Goal: Find specific page/section: Find specific page/section

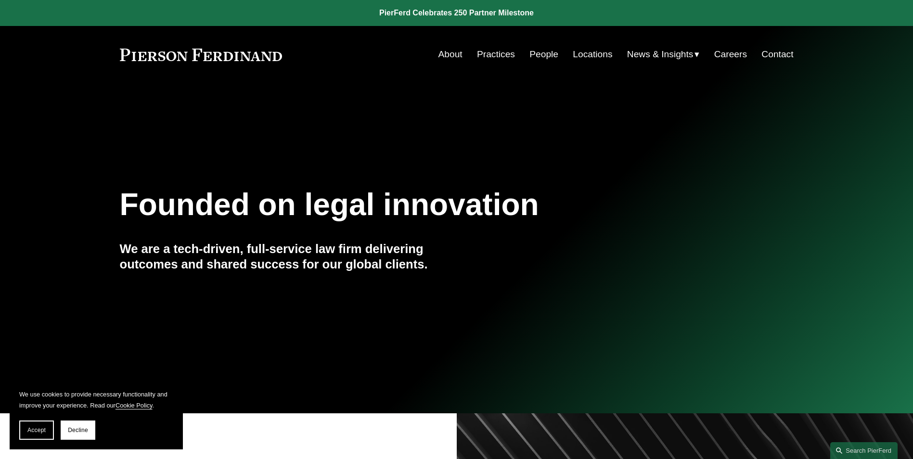
click at [587, 51] on link "Locations" at bounding box center [591, 54] width 39 height 18
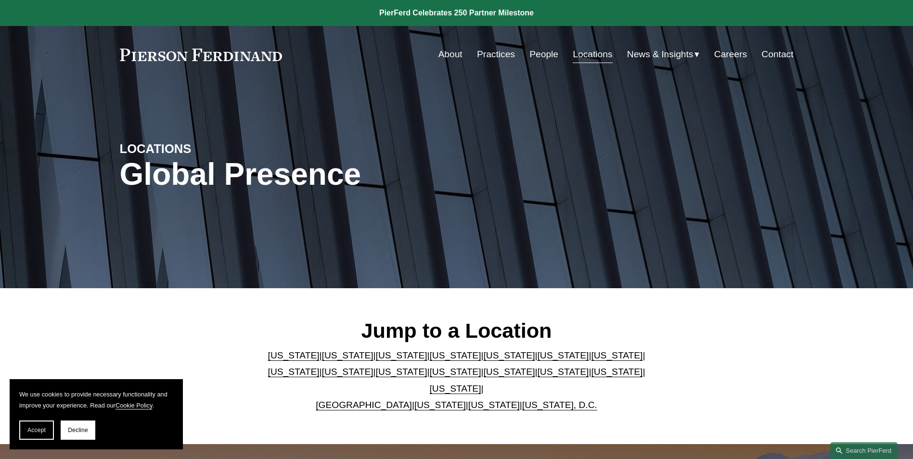
click at [524, 400] on link "[US_STATE], D.C." at bounding box center [559, 405] width 75 height 10
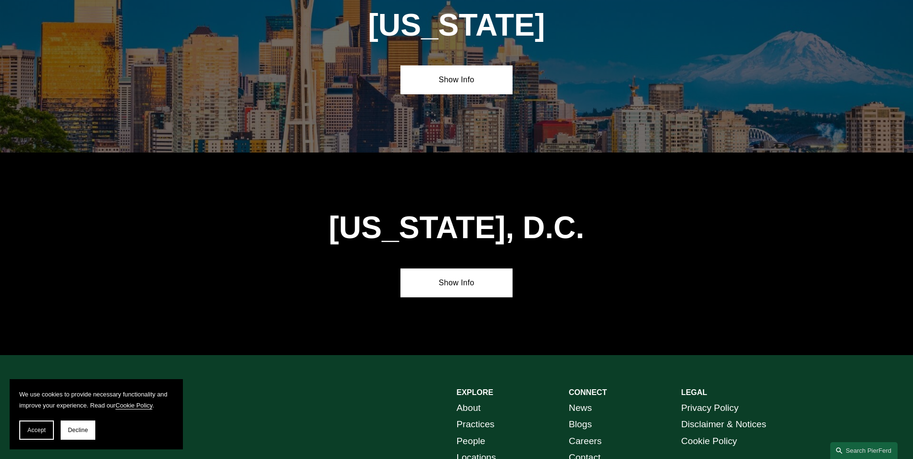
scroll to position [4052, 0]
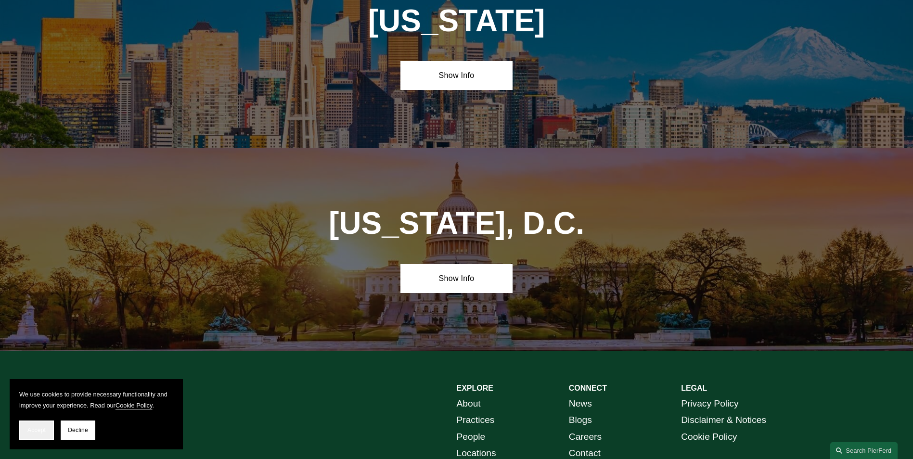
click at [38, 424] on button "Accept" at bounding box center [36, 429] width 35 height 19
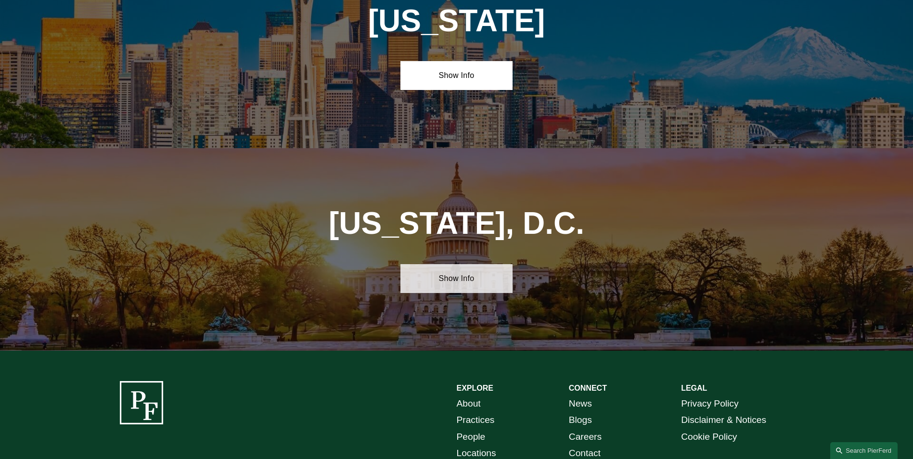
click at [447, 264] on link "Show Info" at bounding box center [456, 278] width 112 height 29
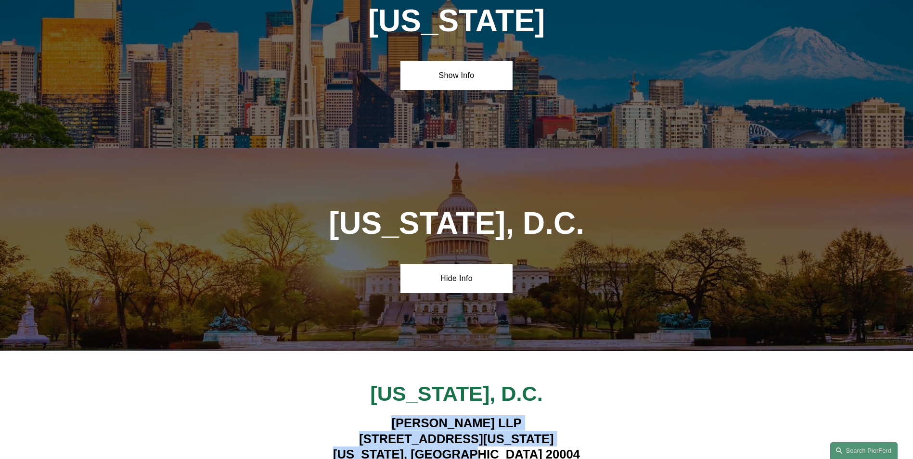
drag, startPoint x: 524, startPoint y: 342, endPoint x: 353, endPoint y: 313, distance: 174.1
click at [353, 415] on h4 "Pierson Ferdinand LLP 601 Pennsylvania Ave NW, Suite 900 Washington, DC 20004" at bounding box center [456, 438] width 393 height 47
copy h4 "Pierson Ferdinand LLP 601 Pennsylvania Ave NW, Suite 900 Washington, DC 20004"
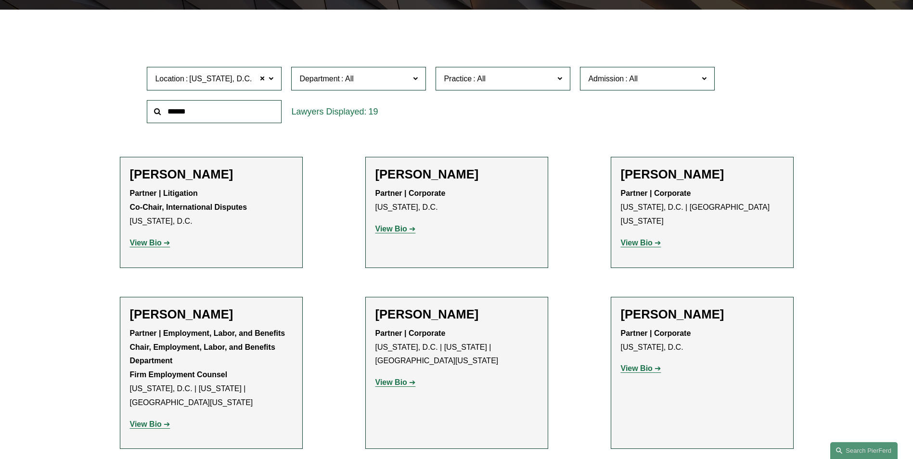
scroll to position [271, 0]
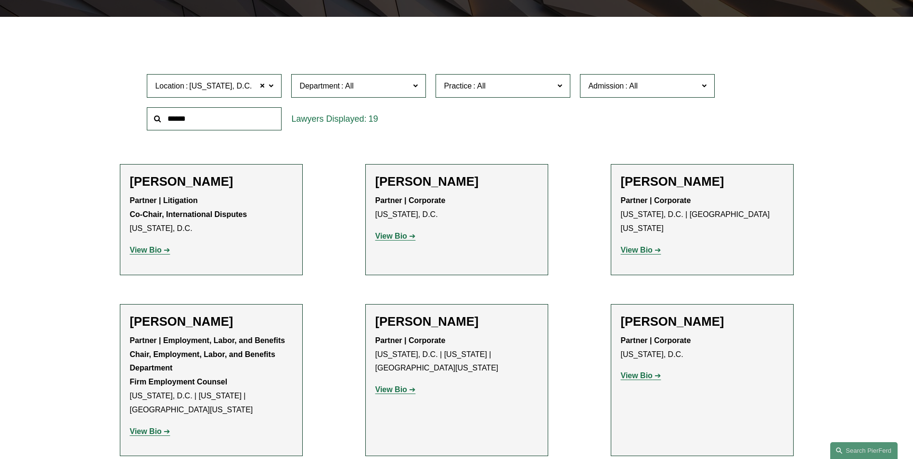
click at [198, 124] on input "text" at bounding box center [214, 119] width 135 height 24
click at [154, 251] on strong "View Bio" at bounding box center [146, 250] width 32 height 8
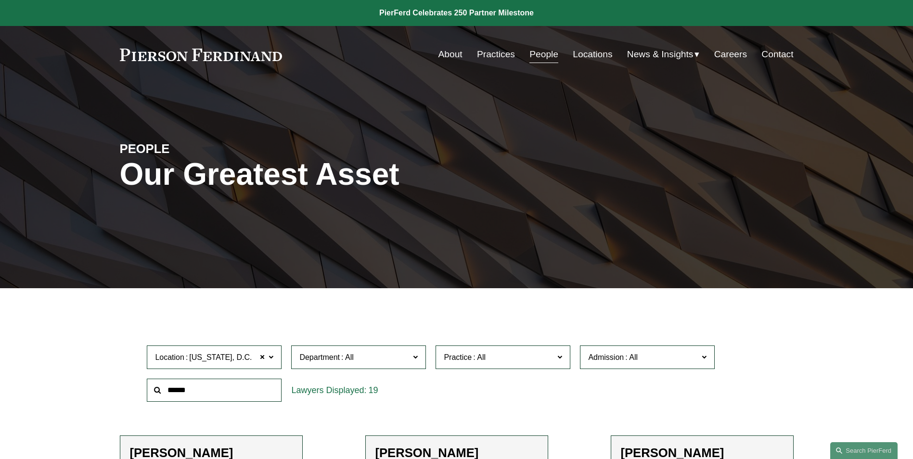
scroll to position [271, 0]
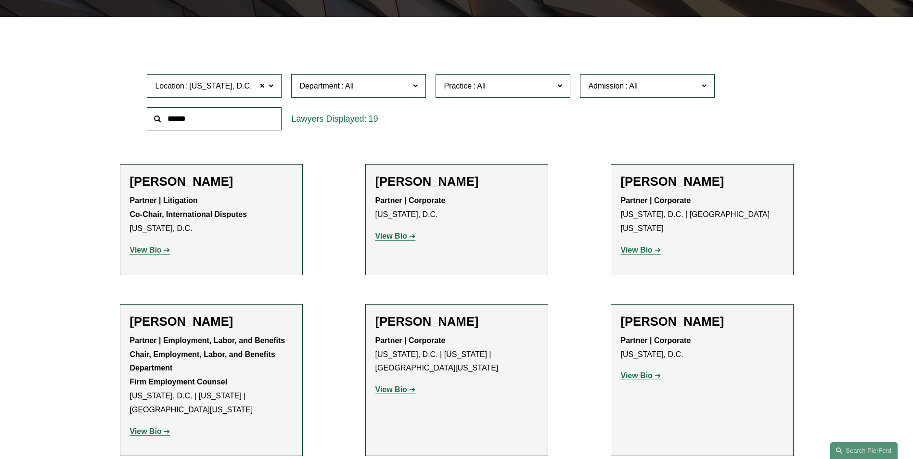
click at [188, 118] on input "text" at bounding box center [214, 119] width 135 height 24
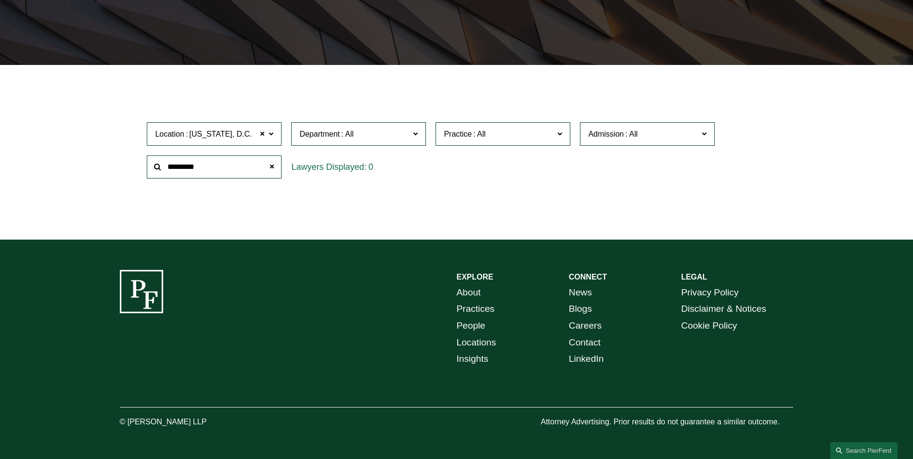
type input "*********"
click at [323, 165] on div "0" at bounding box center [358, 167] width 135 height 24
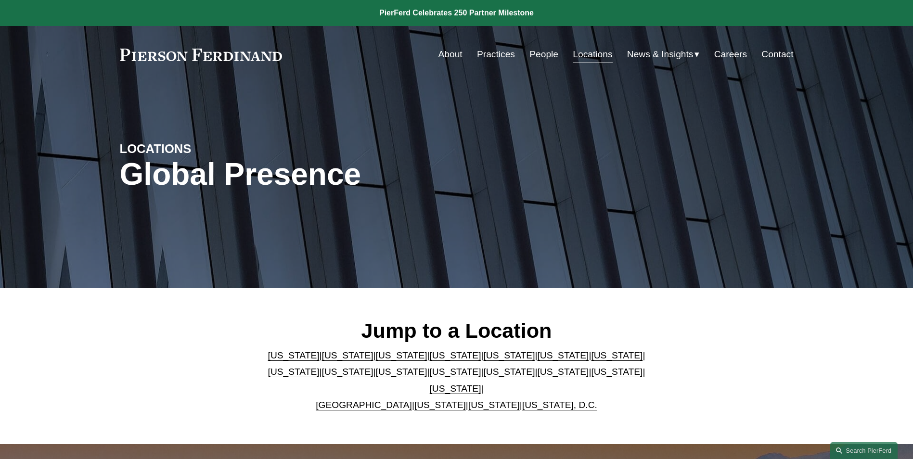
scroll to position [4052, 0]
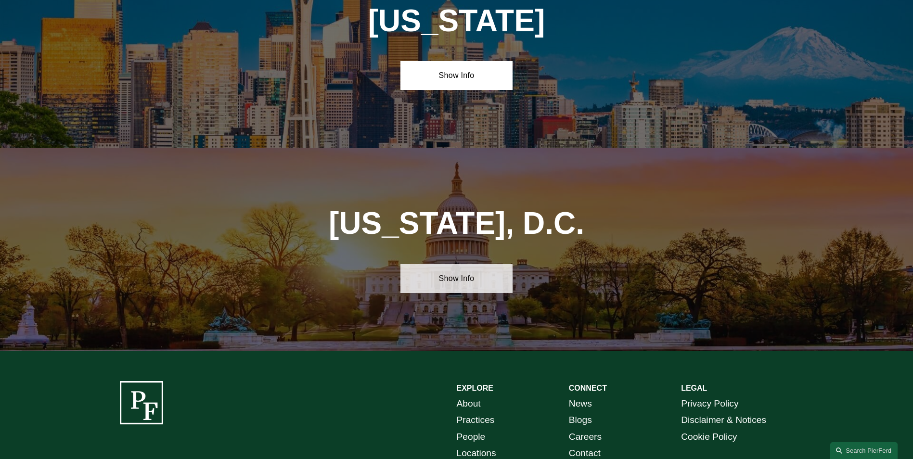
click at [454, 264] on link "Show Info" at bounding box center [456, 278] width 112 height 29
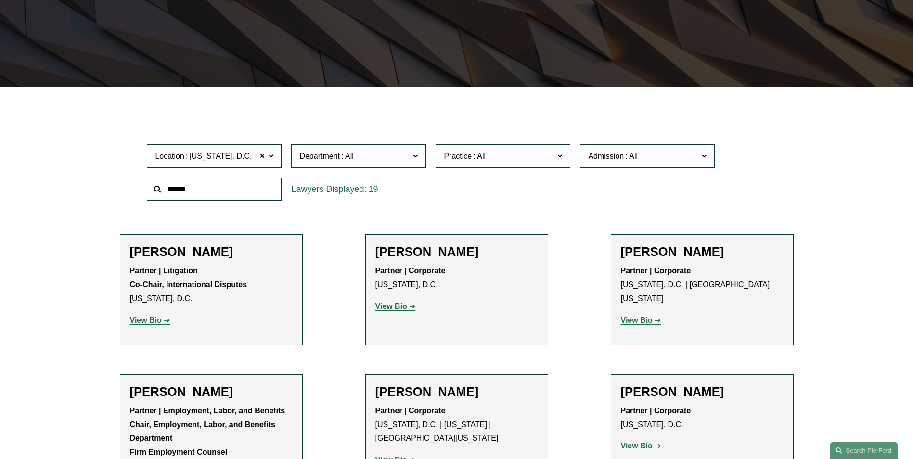
scroll to position [246, 0]
